Goal: Task Accomplishment & Management: Manage account settings

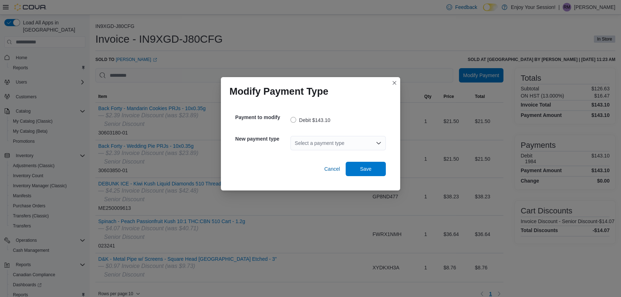
click at [319, 142] on div "Select a payment type" at bounding box center [337, 143] width 95 height 14
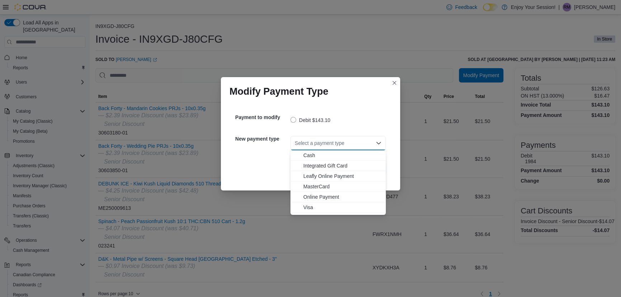
click at [318, 185] on span "MasterCard" at bounding box center [342, 186] width 78 height 7
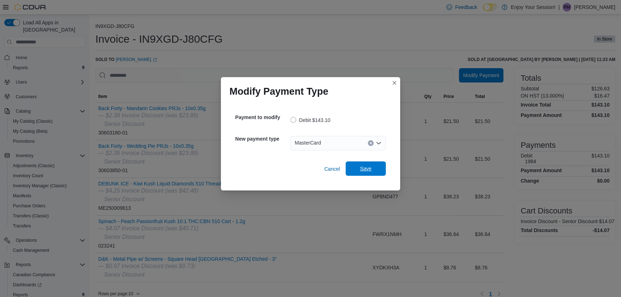
click at [373, 170] on span "Save" at bounding box center [366, 168] width 32 height 14
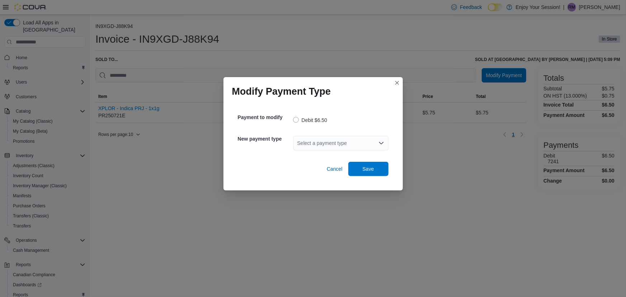
click at [327, 141] on div "Select a payment type" at bounding box center [340, 143] width 95 height 14
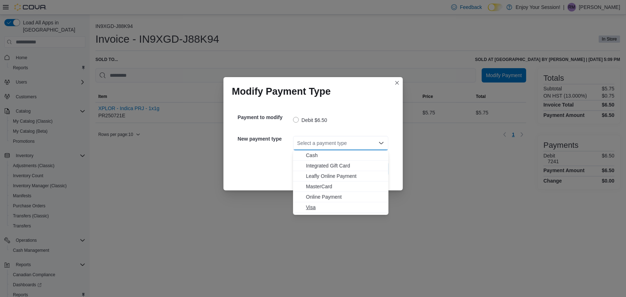
click at [315, 205] on span "Visa" at bounding box center [345, 207] width 78 height 7
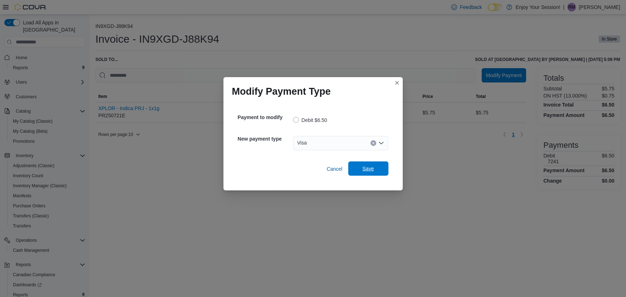
click at [351, 172] on button "Save" at bounding box center [368, 168] width 40 height 14
click at [344, 147] on div "Select a payment type" at bounding box center [340, 143] width 95 height 14
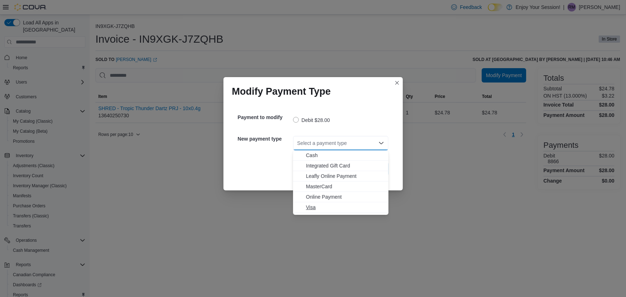
click at [318, 204] on span "Visa" at bounding box center [345, 207] width 78 height 7
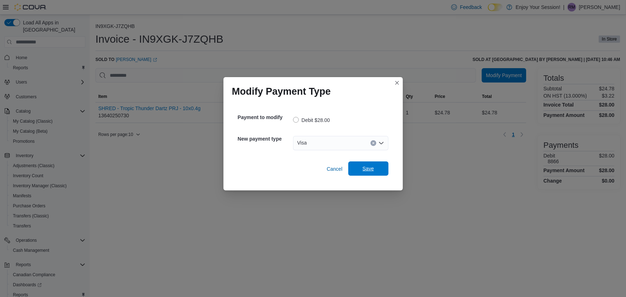
click at [360, 169] on span "Save" at bounding box center [368, 168] width 32 height 14
